Goal: Task Accomplishment & Management: Manage account settings

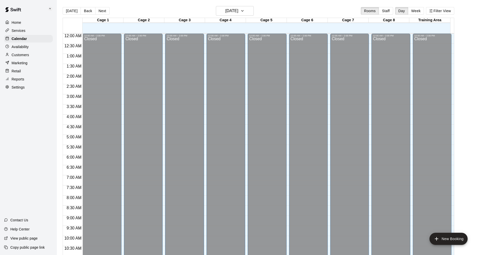
scroll to position [247, 0]
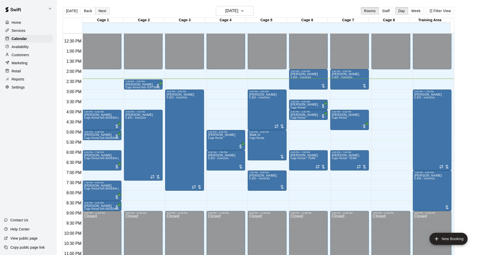
click at [101, 9] on button "Next" at bounding box center [102, 11] width 14 height 8
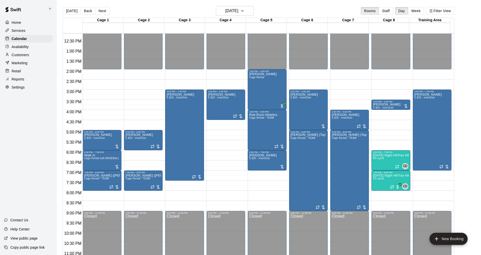
click at [72, 10] on button "[DATE]" at bounding box center [72, 11] width 18 height 8
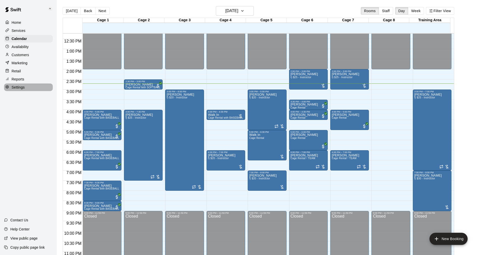
click at [22, 89] on p "Settings" at bounding box center [18, 87] width 13 height 5
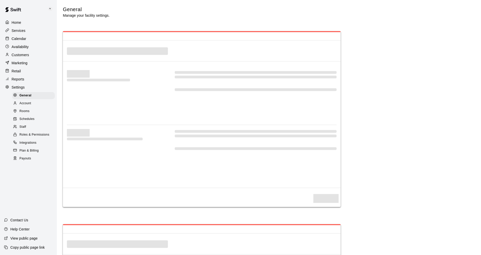
select select "**"
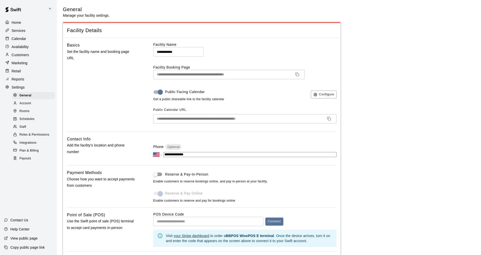
scroll to position [879, 0]
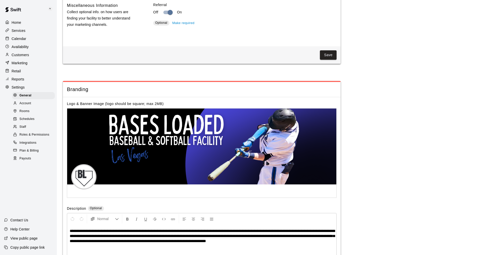
click at [17, 80] on p "Reports" at bounding box center [18, 79] width 13 height 5
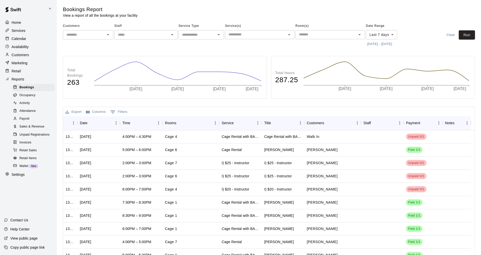
click at [23, 237] on p "View public page" at bounding box center [23, 238] width 27 height 5
